Goal: Information Seeking & Learning: Compare options

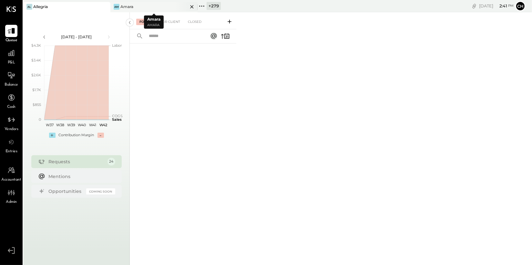
click at [192, 5] on icon at bounding box center [192, 7] width 8 height 8
click at [107, 7] on icon at bounding box center [105, 7] width 8 height 8
click at [28, 6] on icon at bounding box center [27, 6] width 8 height 8
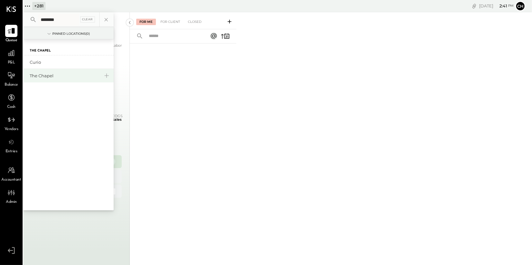
type input "********"
click at [37, 76] on div "The Chapel" at bounding box center [65, 76] width 70 height 6
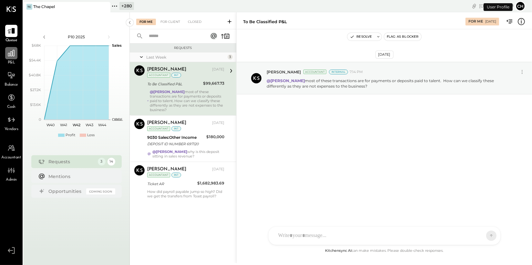
click at [15, 55] on icon at bounding box center [11, 53] width 8 height 8
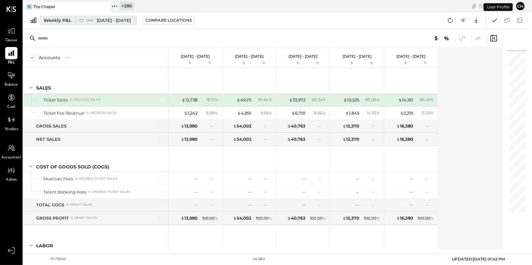
click at [121, 24] on div "W41 [DATE] - [DATE]" at bounding box center [104, 20] width 58 height 8
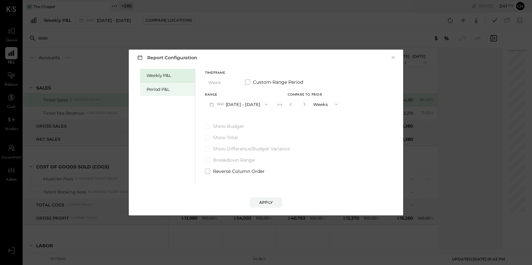
click at [175, 87] on div "Period P&L" at bounding box center [168, 89] width 45 height 6
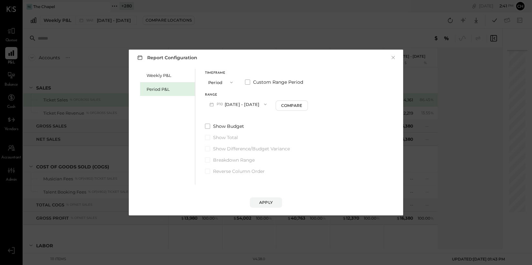
click at [228, 83] on span "button" at bounding box center [229, 82] width 8 height 5
click at [225, 117] on div "Year" at bounding box center [221, 117] width 32 height 12
click at [244, 105] on button "2025 [DATE] - [DATE]" at bounding box center [239, 104] width 68 height 12
click at [252, 144] on span "[DATE] - [DATE]" at bounding box center [236, 145] width 31 height 5
click at [304, 107] on div "Compare" at bounding box center [293, 105] width 21 height 5
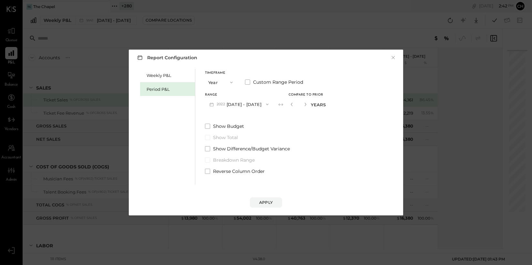
click at [270, 104] on icon "button" at bounding box center [267, 104] width 5 height 5
click at [252, 147] on span "[DATE] - [DATE]" at bounding box center [236, 145] width 31 height 5
click at [269, 205] on div "Apply" at bounding box center [266, 202] width 14 height 5
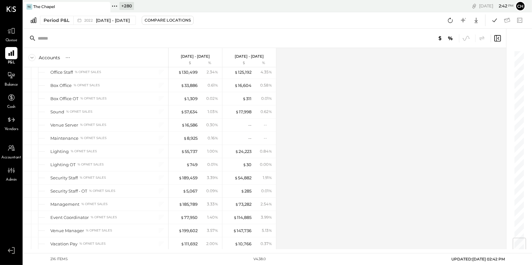
scroll to position [1564, 0]
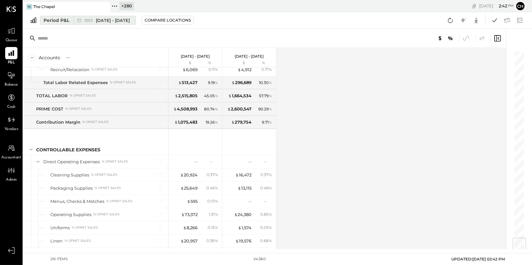
click at [109, 22] on span "[DATE] - [DATE]" at bounding box center [113, 20] width 34 height 6
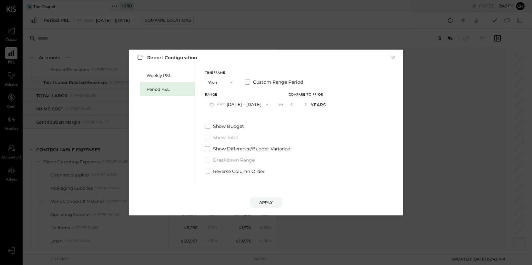
click at [251, 83] on label "Custom Range Period" at bounding box center [274, 82] width 58 height 6
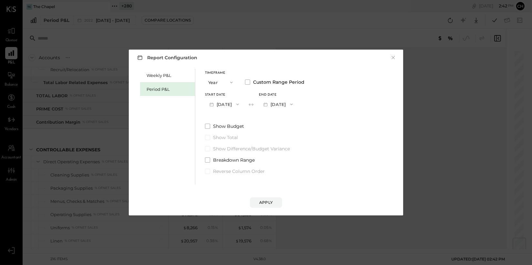
click at [294, 105] on icon "button" at bounding box center [291, 104] width 5 height 5
click at [240, 103] on span "button" at bounding box center [236, 104] width 8 height 5
click at [281, 107] on button "[DATE]" at bounding box center [278, 104] width 38 height 12
click at [280, 145] on span "[DATE]" at bounding box center [273, 145] width 14 height 5
click at [240, 104] on icon "button" at bounding box center [237, 104] width 5 height 5
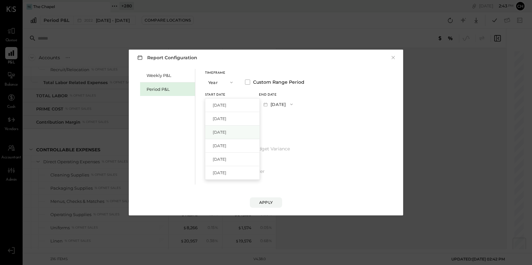
click at [238, 133] on div "[DATE]" at bounding box center [232, 133] width 54 height 14
click at [289, 105] on button "[DATE]" at bounding box center [278, 104] width 38 height 12
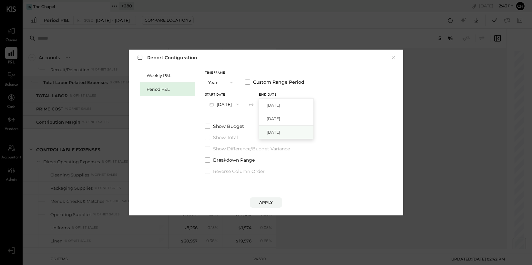
click at [280, 132] on span "[DATE]" at bounding box center [273, 132] width 14 height 5
click at [225, 81] on span "button" at bounding box center [229, 82] width 8 height 5
click at [224, 82] on div "Period" at bounding box center [221, 83] width 32 height 12
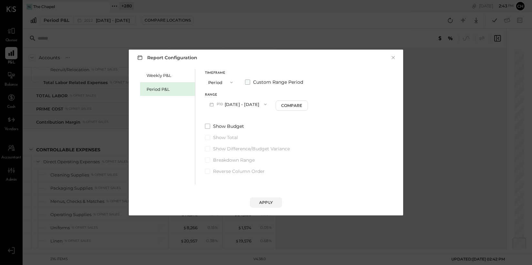
click at [279, 84] on span "Custom Range Period" at bounding box center [278, 82] width 50 height 6
click at [290, 106] on button "[DATE]" at bounding box center [275, 104] width 32 height 12
click at [280, 106] on span "[DATE]" at bounding box center [273, 105] width 14 height 5
click at [237, 105] on button "[DATE]" at bounding box center [224, 104] width 38 height 12
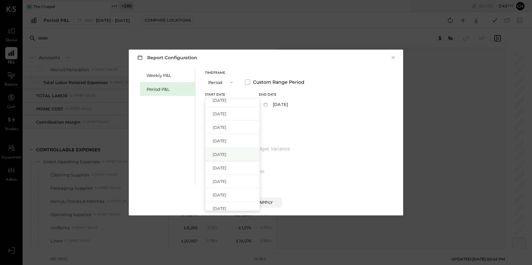
scroll to position [398, 0]
click at [226, 183] on span "[DATE]" at bounding box center [220, 180] width 14 height 5
click at [297, 106] on button "[DATE]" at bounding box center [278, 104] width 38 height 12
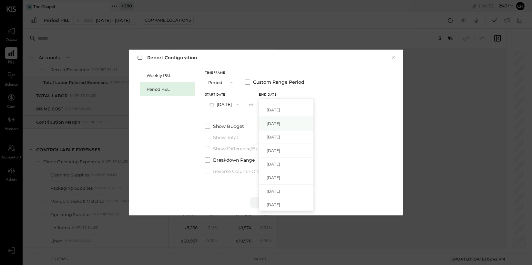
scroll to position [267, 0]
click at [280, 164] on span "[DATE]" at bounding box center [273, 163] width 14 height 5
click at [270, 203] on div "Apply" at bounding box center [266, 202] width 14 height 5
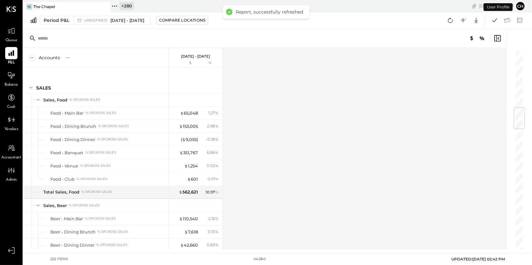
scroll to position [476, 0]
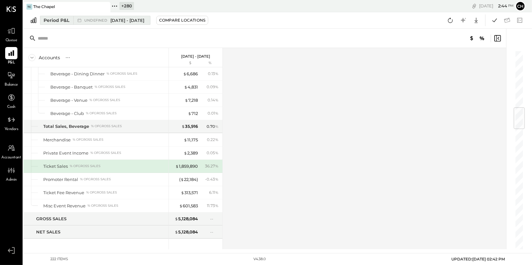
click at [118, 21] on span "[DATE] - [DATE]" at bounding box center [127, 20] width 34 height 6
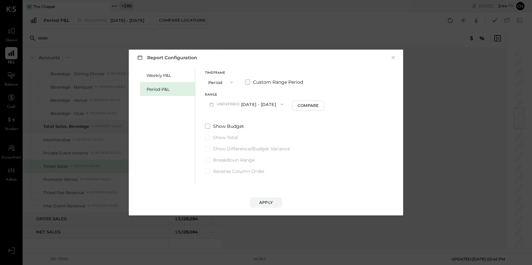
click at [251, 83] on label "Custom Range Period" at bounding box center [274, 82] width 58 height 6
click at [270, 202] on div "Apply" at bounding box center [266, 202] width 14 height 5
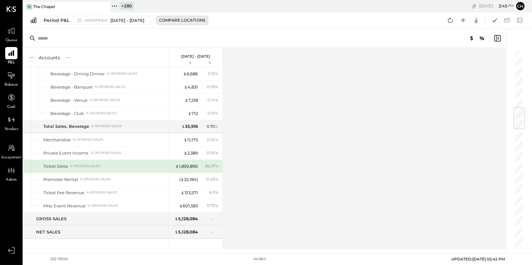
click at [192, 17] on div "Compare Locations" at bounding box center [182, 19] width 46 height 5
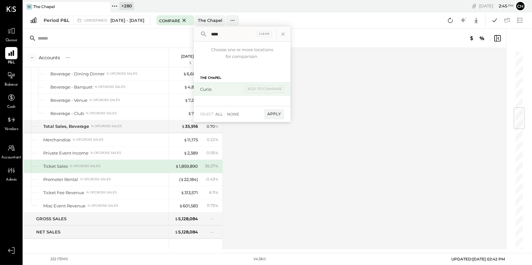
type input "****"
click at [228, 88] on div "Curio" at bounding box center [221, 89] width 43 height 6
click at [284, 88] on div "add to compare" at bounding box center [264, 89] width 39 height 8
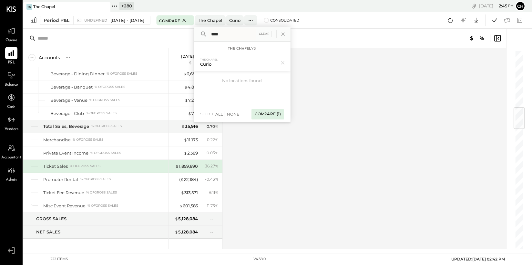
click at [284, 113] on div "Compare (1)" at bounding box center [267, 114] width 33 height 10
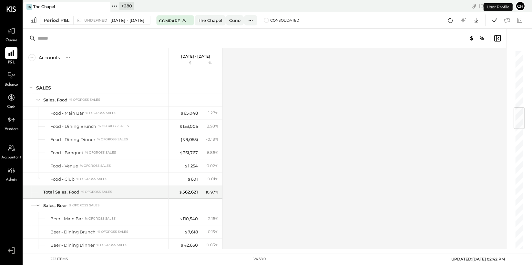
scroll to position [476, 0]
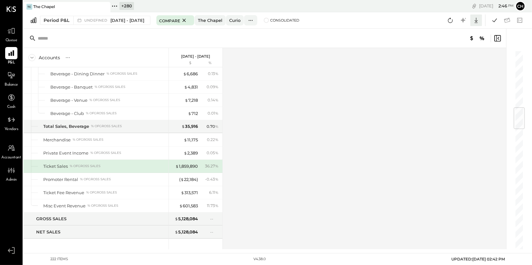
click at [477, 21] on icon at bounding box center [475, 20] width 3 height 5
click at [471, 47] on div "Google Sheets" at bounding box center [456, 45] width 52 height 14
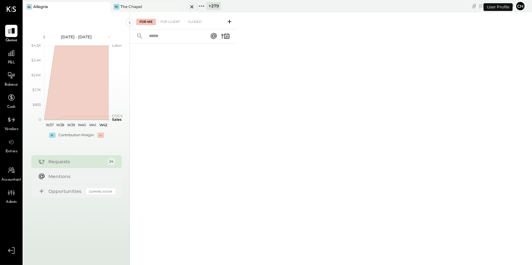
click at [170, 5] on div "TC The Chapel" at bounding box center [148, 7] width 77 height 6
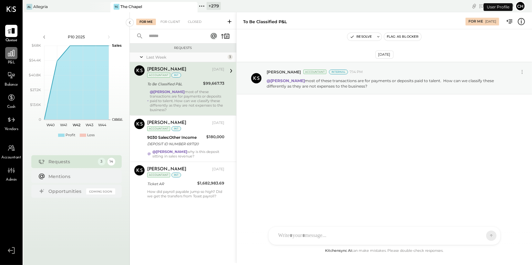
click at [13, 59] on div at bounding box center [11, 53] width 12 height 12
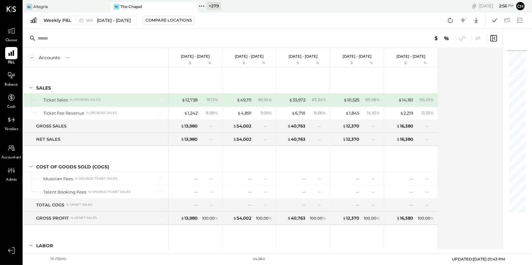
click at [51, 42] on input "text" at bounding box center [89, 39] width 102 height 12
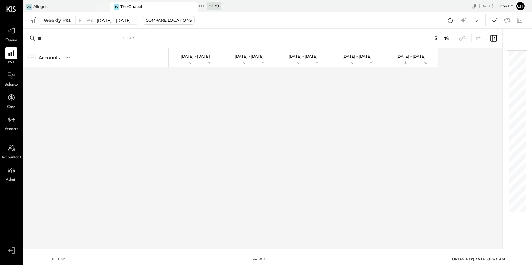
type input "*"
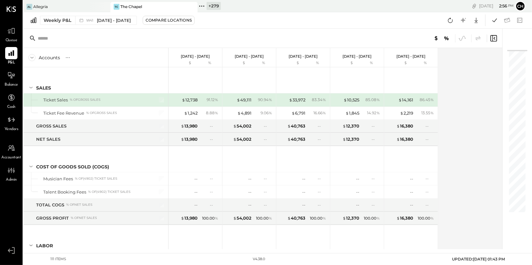
type input "*"
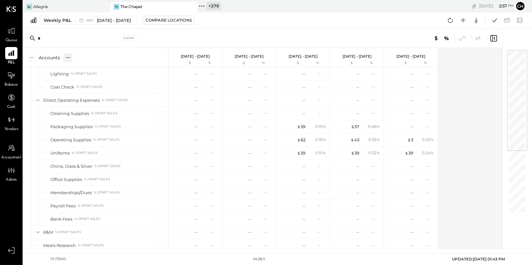
type input "*"
click at [64, 57] on div at bounding box center [67, 57] width 9 height 9
click at [73, 58] on div "%" at bounding box center [73, 57] width 5 height 5
click at [68, 58] on div "S" at bounding box center [66, 57] width 5 height 5
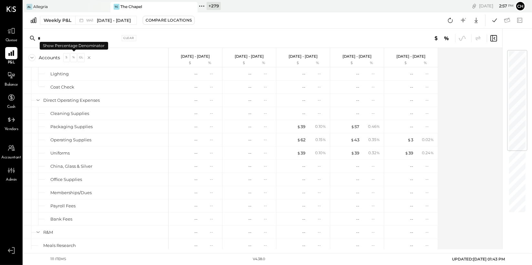
click at [72, 59] on div "%" at bounding box center [73, 57] width 5 height 5
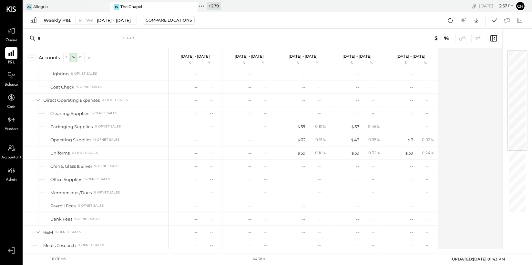
click at [68, 58] on div "S" at bounding box center [66, 57] width 5 height 5
click at [79, 58] on div "GL" at bounding box center [81, 57] width 6 height 5
click at [77, 43] on input "*" at bounding box center [79, 39] width 82 height 12
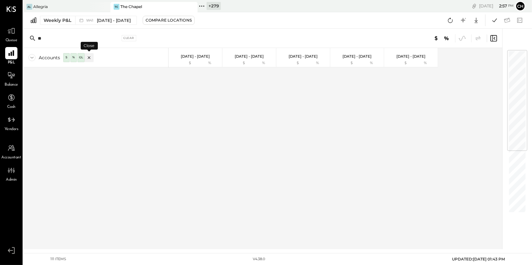
type input "*"
